Goal: Task Accomplishment & Management: Manage account settings

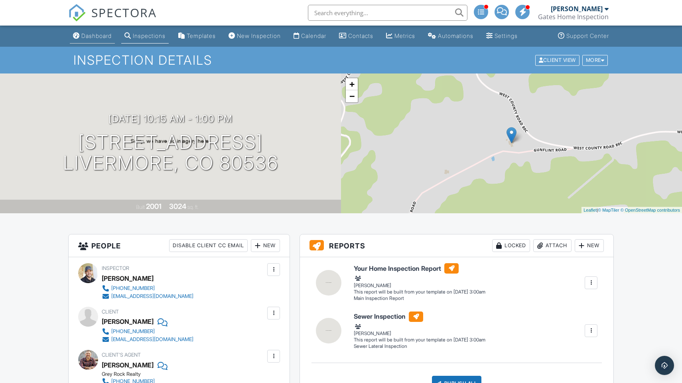
click at [98, 34] on div "Dashboard" at bounding box center [96, 35] width 30 height 7
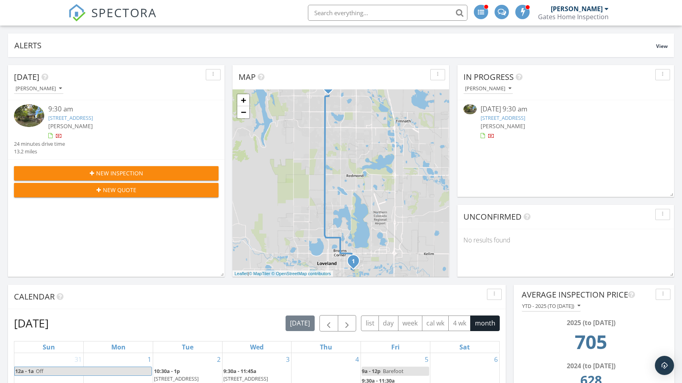
scroll to position [57, 0]
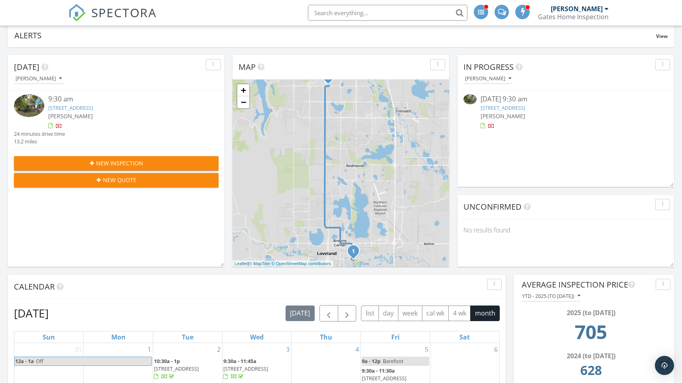
click at [93, 105] on link "162 Farm Museum Ln, Loveland, CO 80537" at bounding box center [70, 107] width 45 height 7
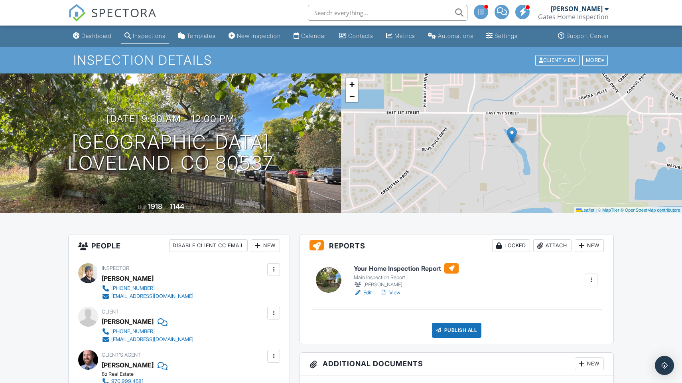
click at [365, 292] on link "Edit" at bounding box center [363, 292] width 18 height 8
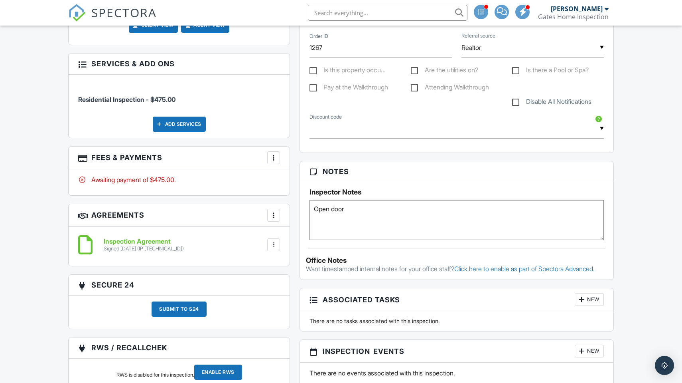
scroll to position [377, 0]
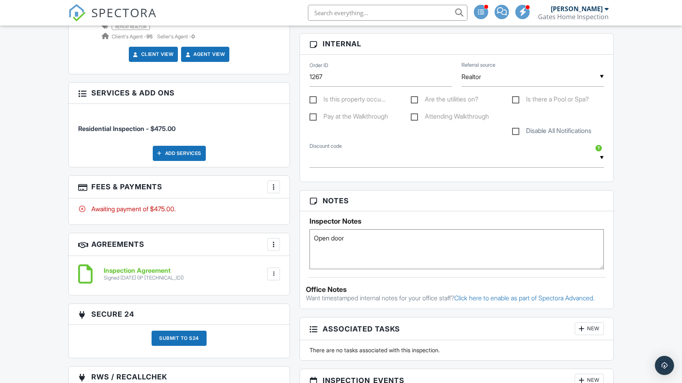
click at [274, 187] on div "More" at bounding box center [273, 186] width 13 height 13
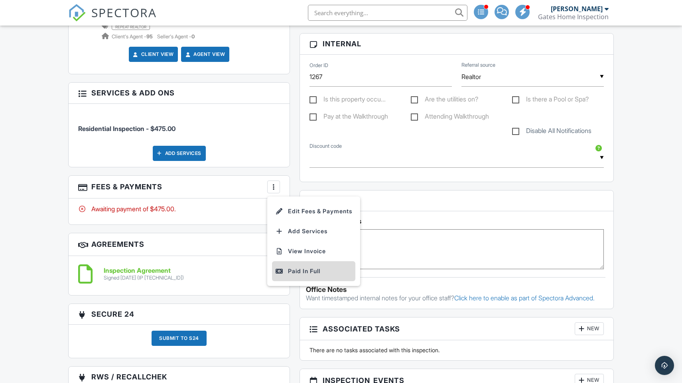
click at [290, 266] on div "Paid In Full" at bounding box center [313, 271] width 77 height 10
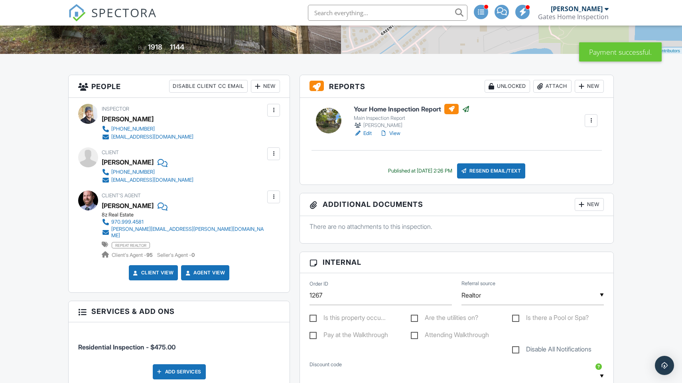
scroll to position [304, 0]
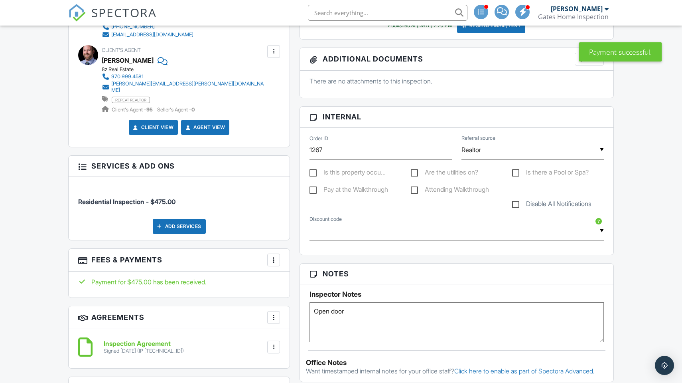
click at [277, 257] on div at bounding box center [274, 260] width 8 height 8
click at [277, 274] on li "Edit Fees & Payments" at bounding box center [313, 284] width 83 height 20
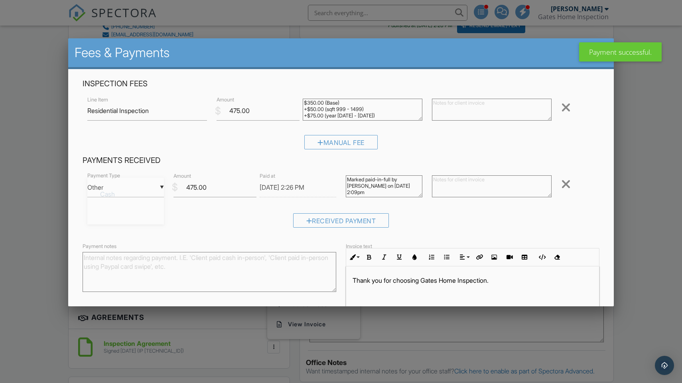
click at [142, 185] on div "▼ Other Cash Check On-Site Card Other Cash Check On-Site Card Other" at bounding box center [125, 188] width 77 height 20
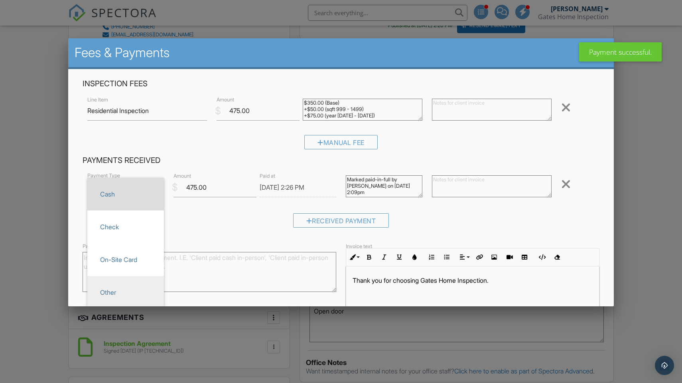
scroll to position [0, 0]
click at [118, 189] on span "Cash" at bounding box center [126, 194] width 64 height 20
type input "Cash"
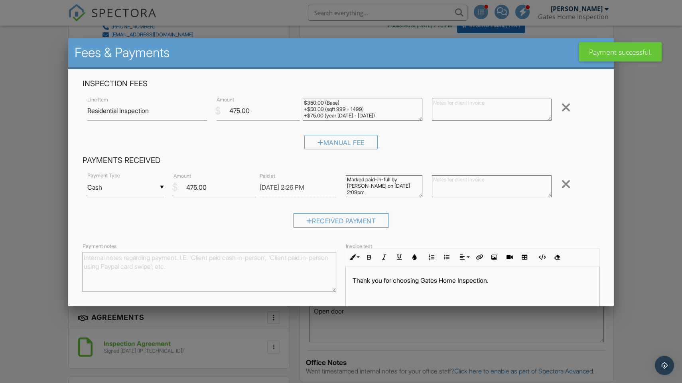
scroll to position [58, 0]
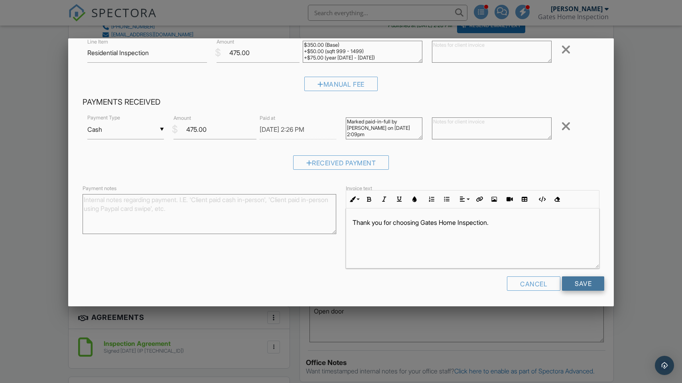
click at [573, 284] on input "Save" at bounding box center [583, 283] width 42 height 14
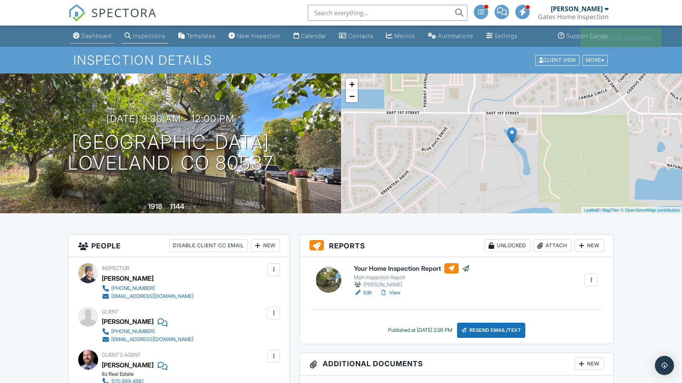
click at [95, 35] on div "Dashboard" at bounding box center [96, 35] width 30 height 7
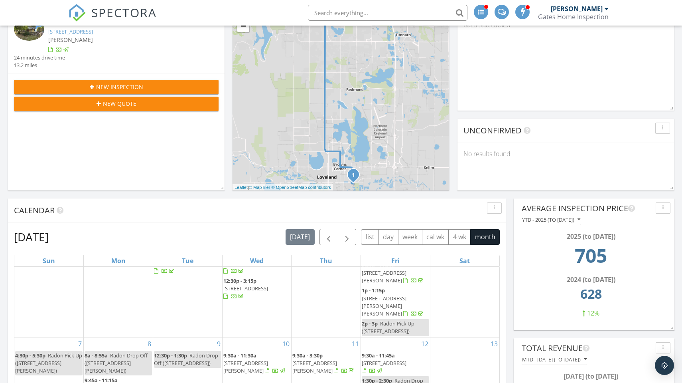
scroll to position [124, 0]
